Goal: Information Seeking & Learning: Learn about a topic

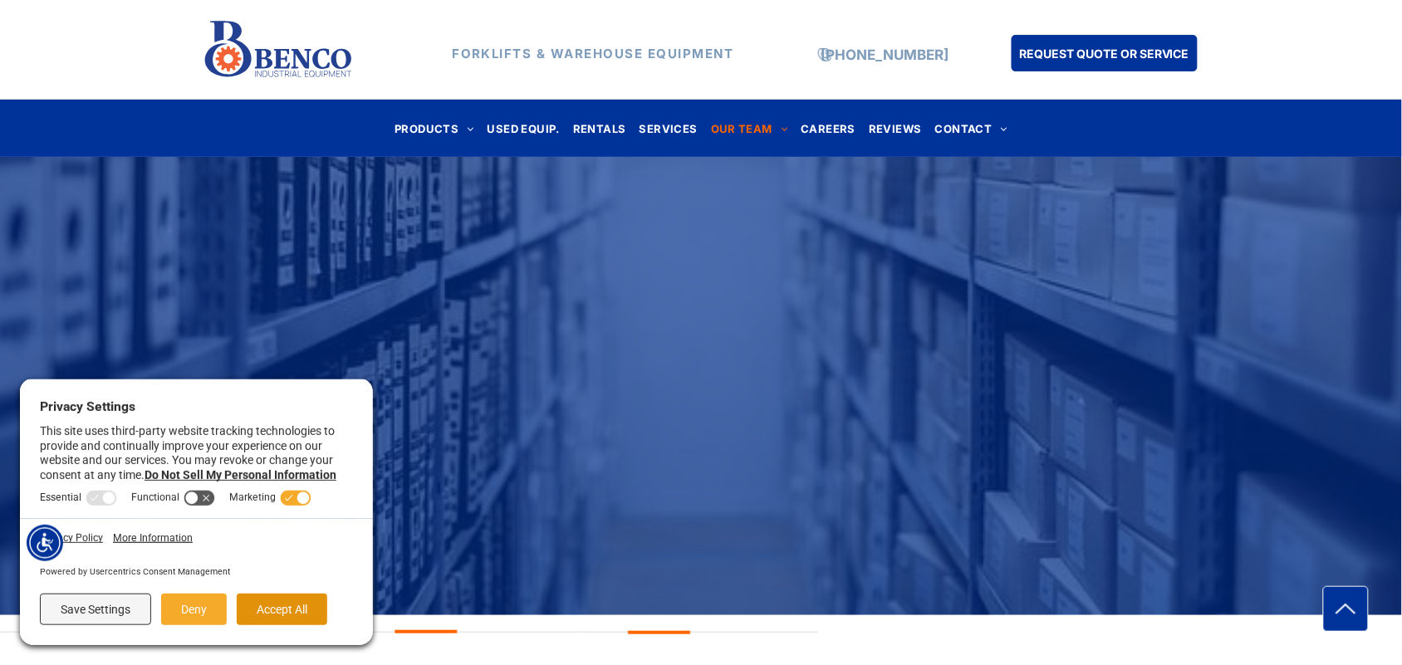
click at [291, 603] on button "Accept All" at bounding box center [282, 610] width 91 height 32
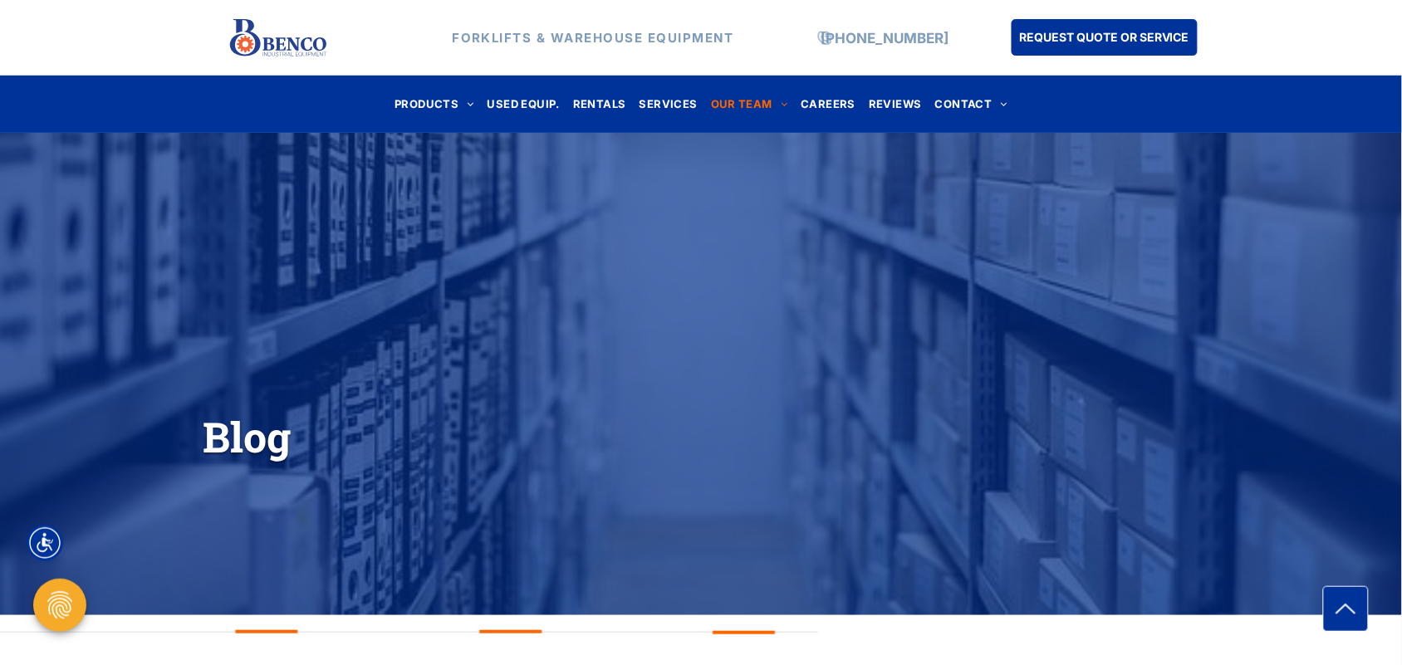
scroll to position [581, 0]
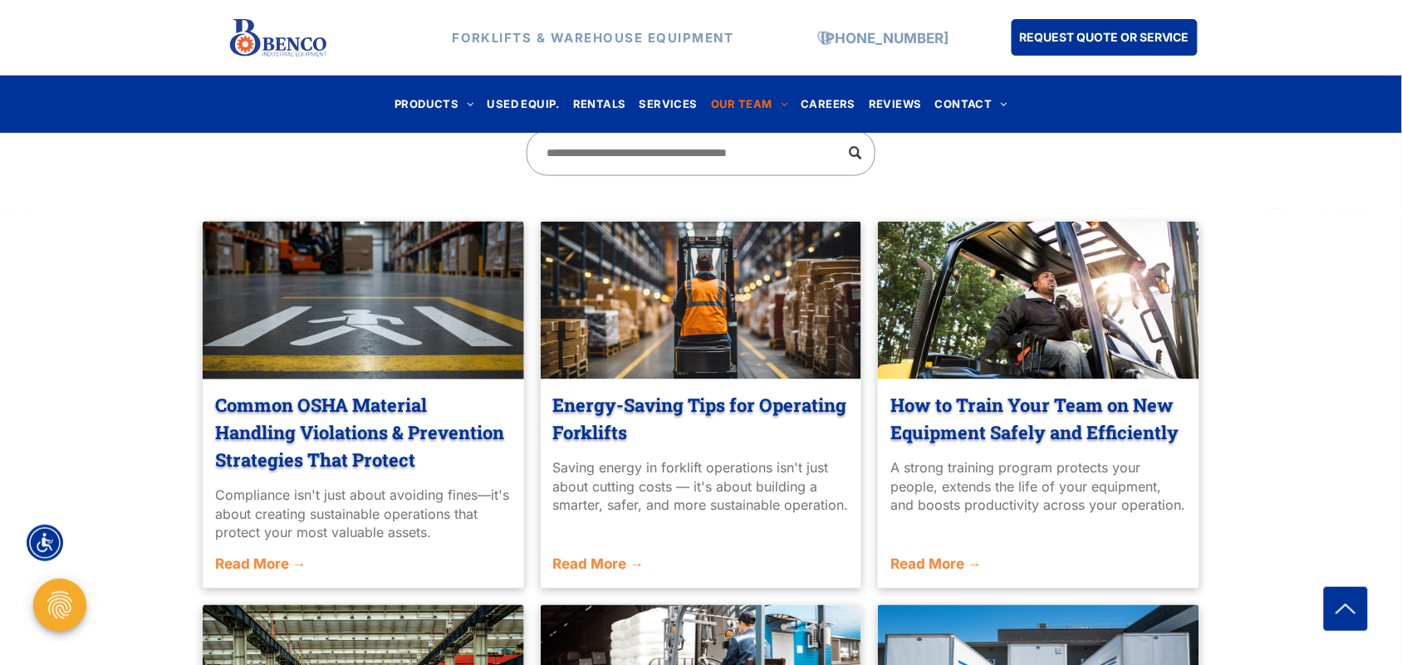
click at [267, 566] on link "Read More →" at bounding box center [363, 566] width 297 height 22
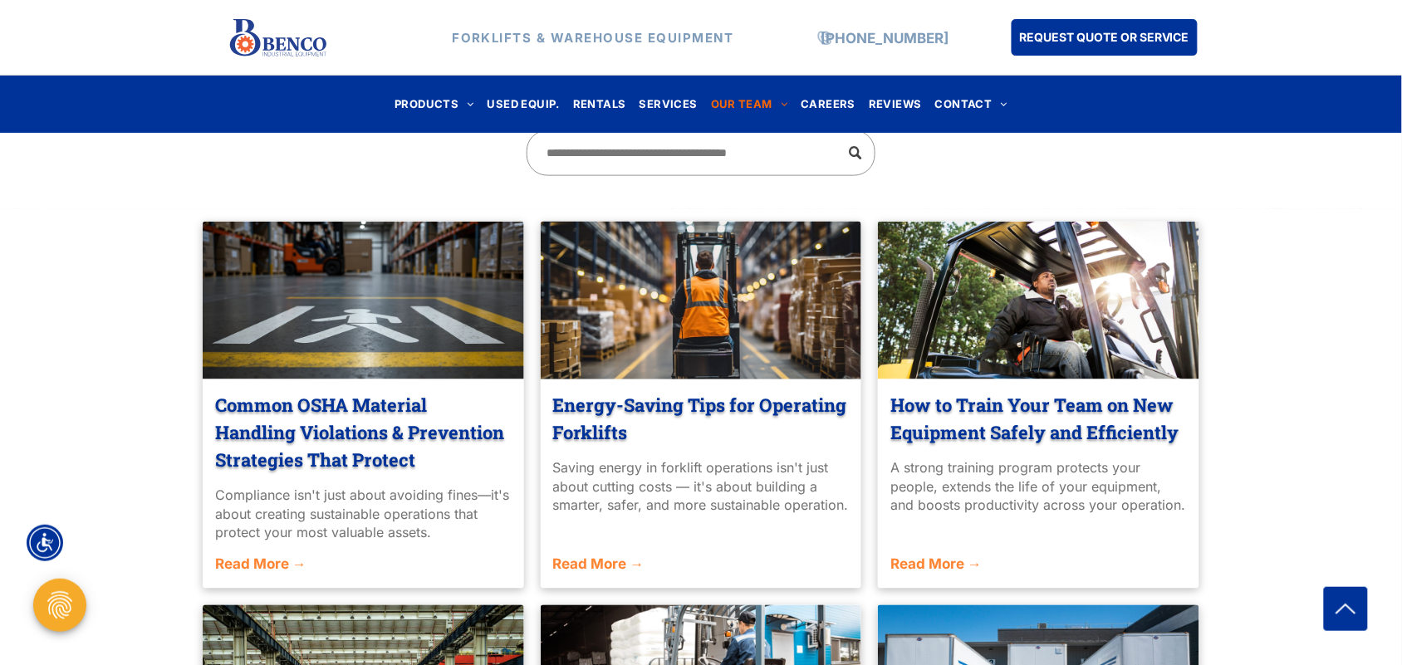
click at [590, 399] on link "Energy-Saving Tips for Operating Forklifts" at bounding box center [701, 419] width 297 height 55
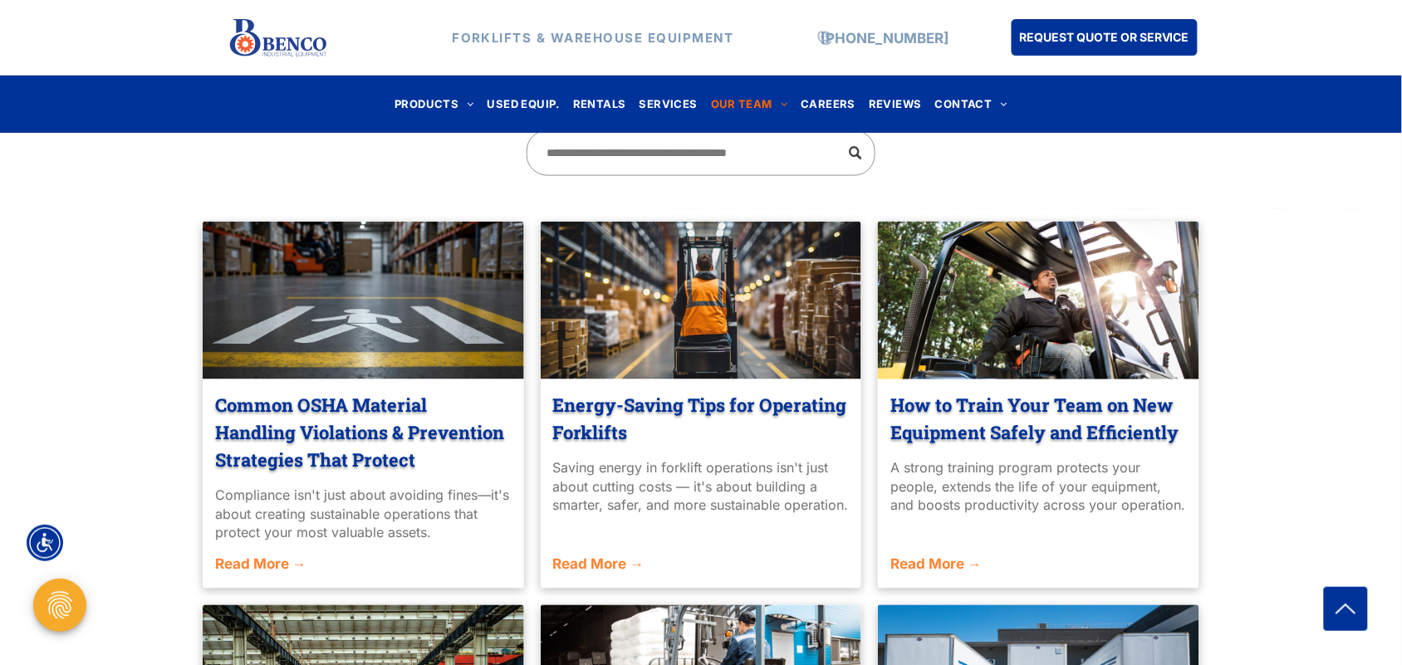
click at [908, 415] on link "How to Train Your Team on New Equipment Safely and Efficiently" at bounding box center [1038, 419] width 297 height 55
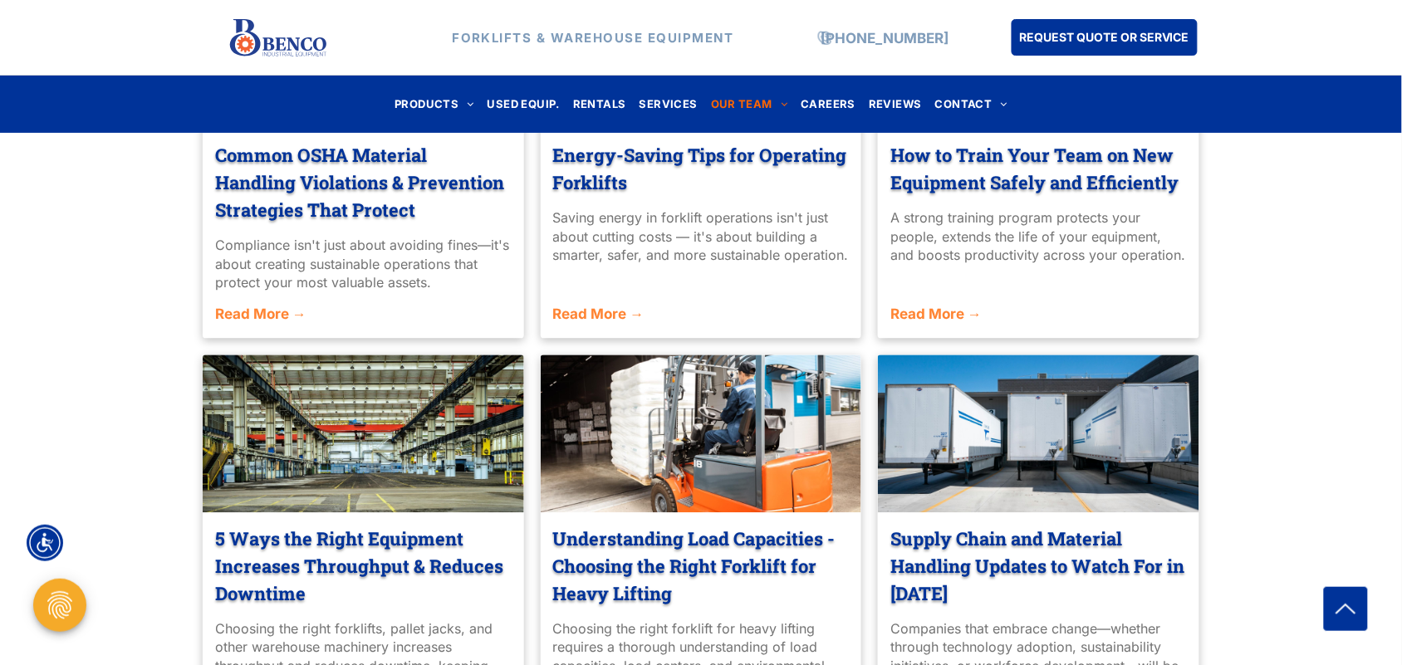
scroll to position [898, 0]
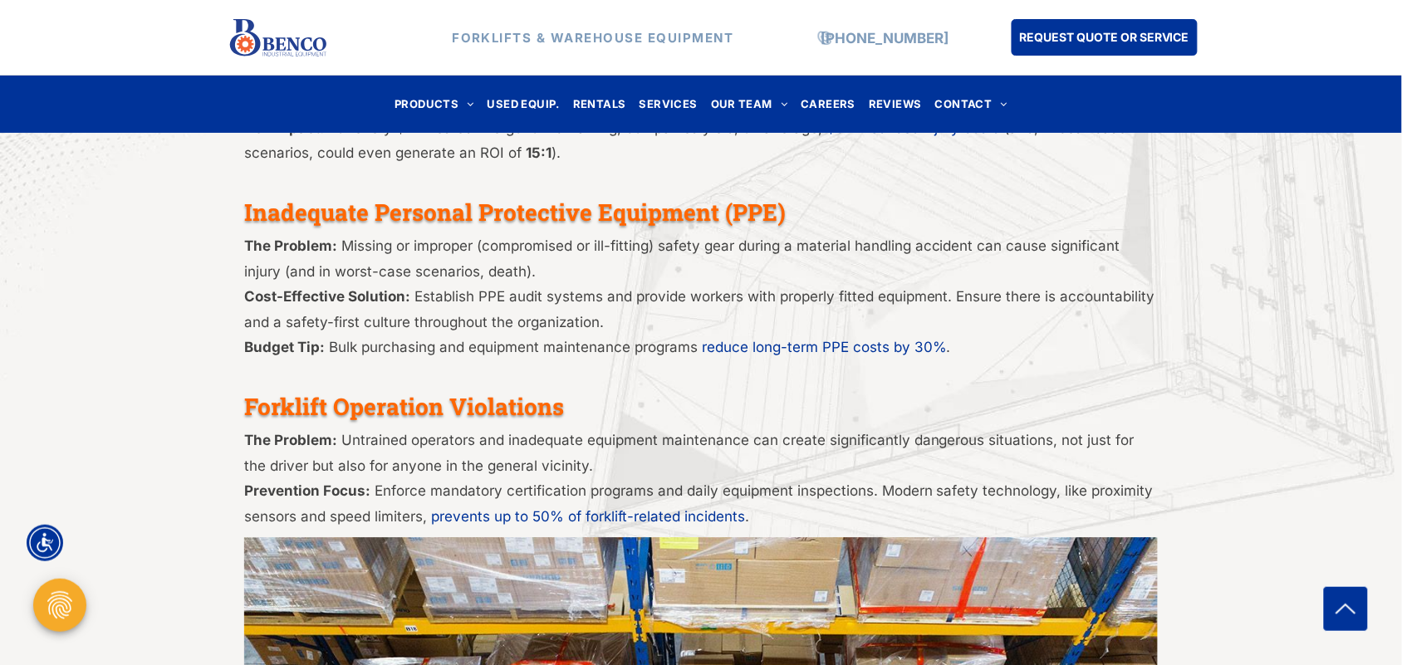
scroll to position [1037, 0]
